Goal: Task Accomplishment & Management: Manage account settings

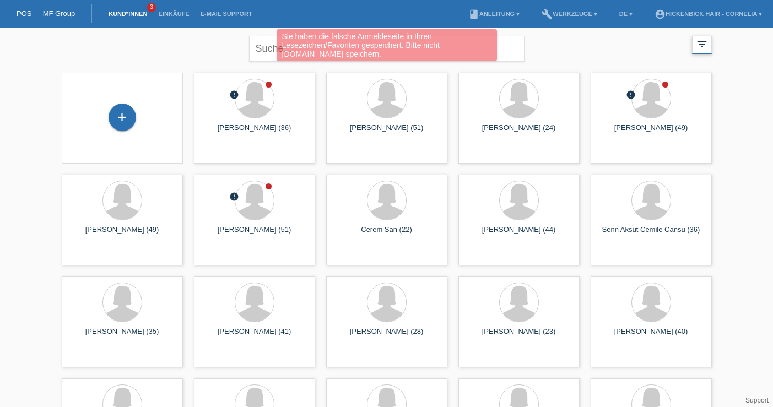
click at [698, 42] on icon "filter_list" at bounding box center [701, 44] width 12 height 12
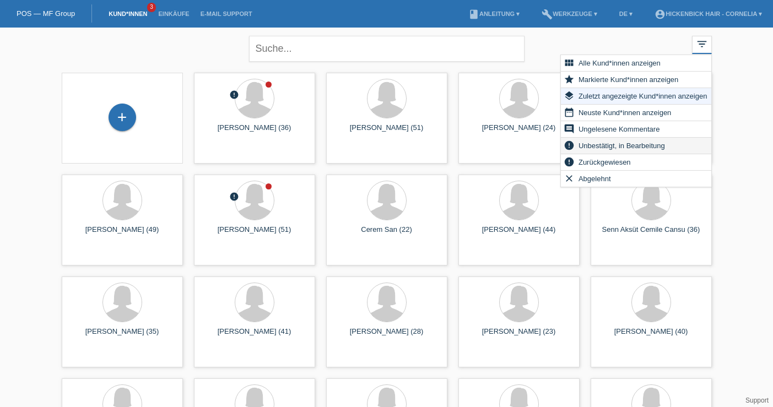
click at [656, 143] on span "Unbestätigt, in Bearbeitung" at bounding box center [622, 145] width 90 height 13
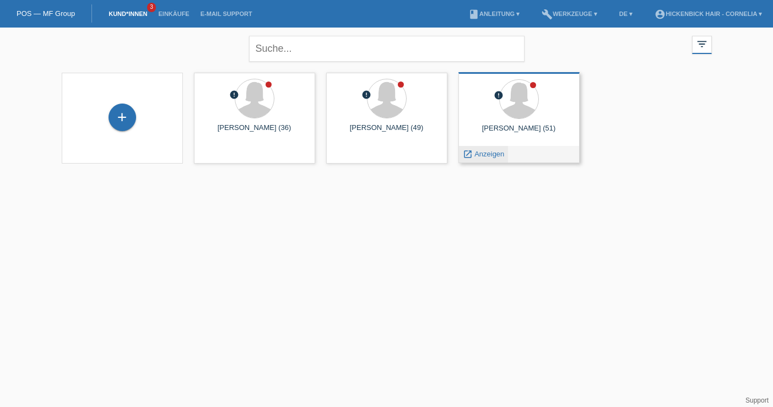
click at [467, 153] on icon "launch" at bounding box center [468, 154] width 10 height 10
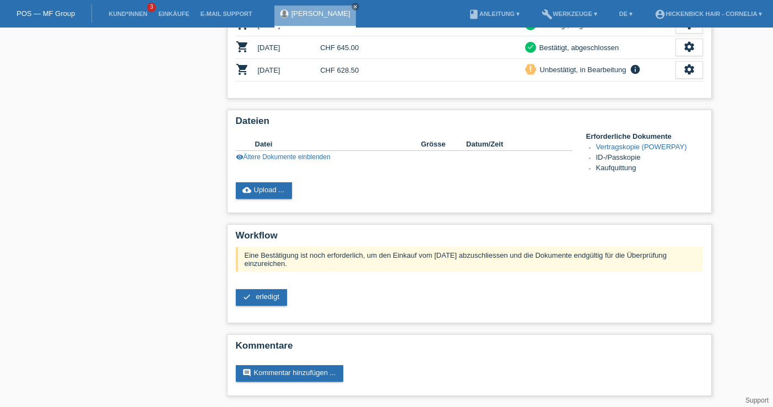
scroll to position [258, 0]
click at [266, 183] on link "cloud_upload Upload ..." at bounding box center [264, 190] width 57 height 17
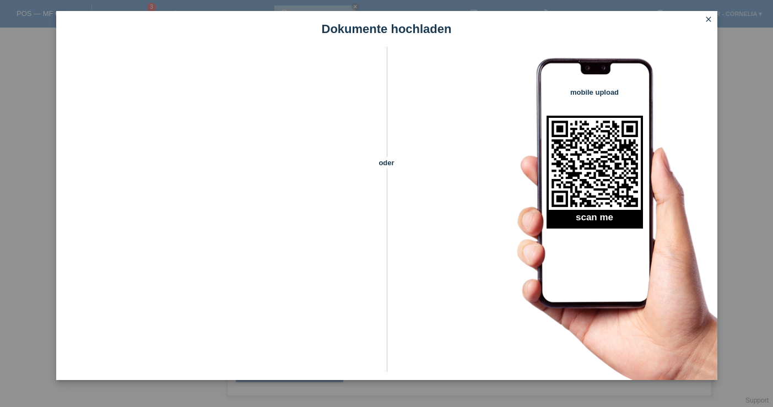
click at [708, 25] on link "close" at bounding box center [708, 20] width 14 height 13
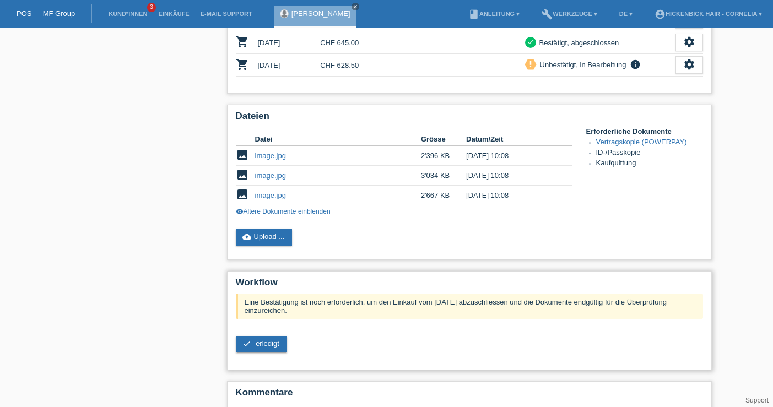
scroll to position [309, 0]
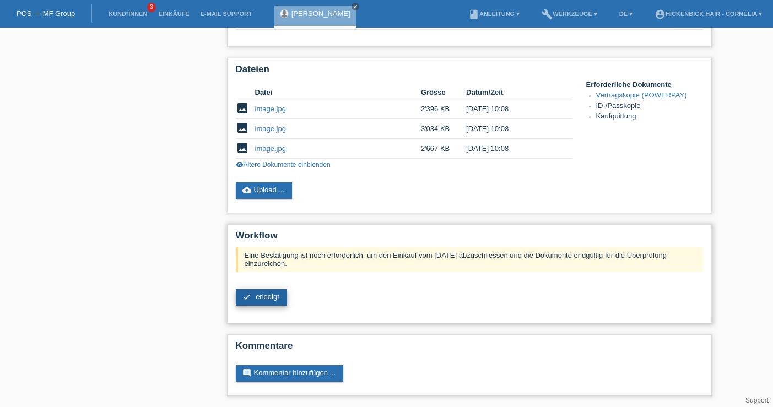
click at [274, 297] on span "erledigt" at bounding box center [267, 296] width 24 height 8
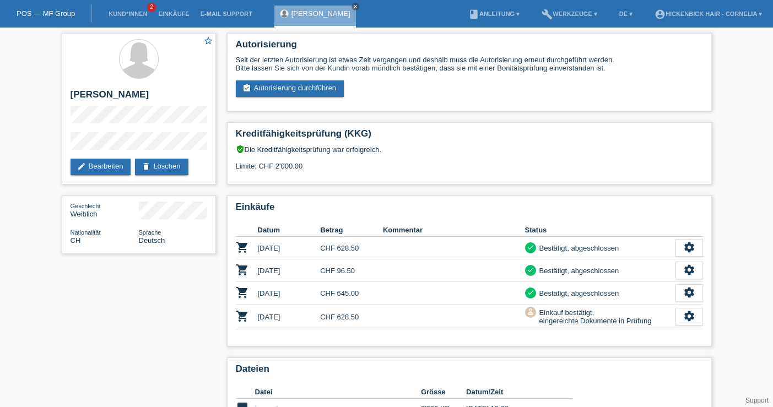
scroll to position [206, 0]
